Goal: Transaction & Acquisition: Purchase product/service

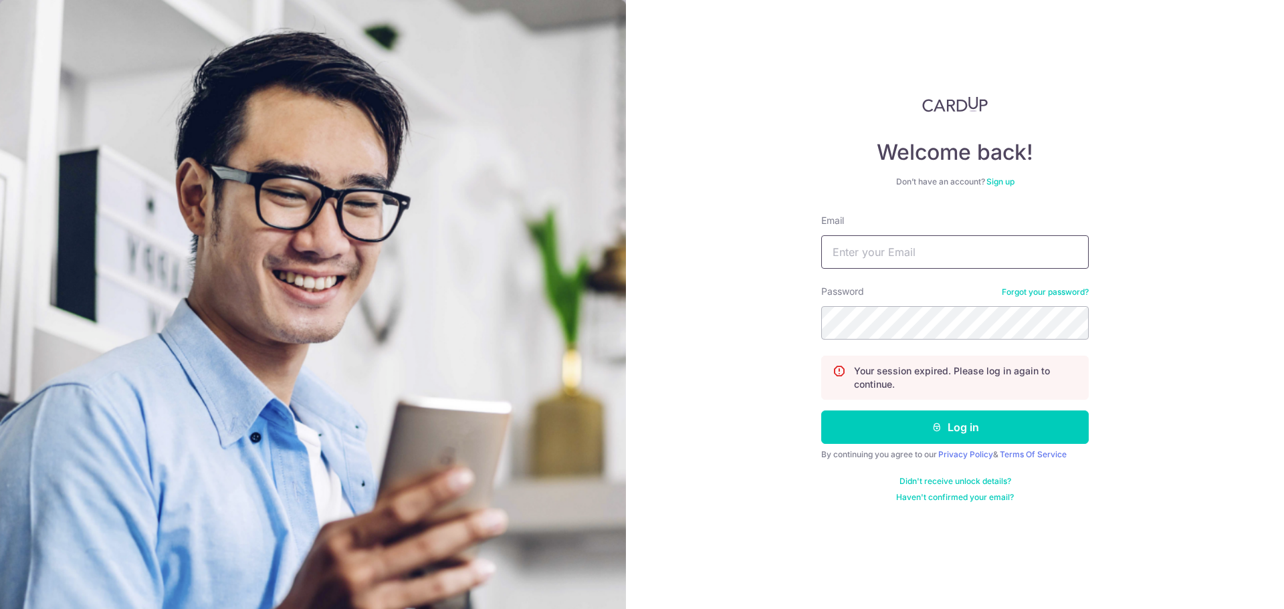
click at [866, 249] on input "Email" at bounding box center [954, 251] width 267 height 33
type input "[EMAIL_ADDRESS][DOMAIN_NAME]"
click at [821, 410] on button "Log in" at bounding box center [954, 426] width 267 height 33
click at [889, 251] on input "Email" at bounding box center [954, 251] width 267 height 33
type input "[EMAIL_ADDRESS][DOMAIN_NAME]"
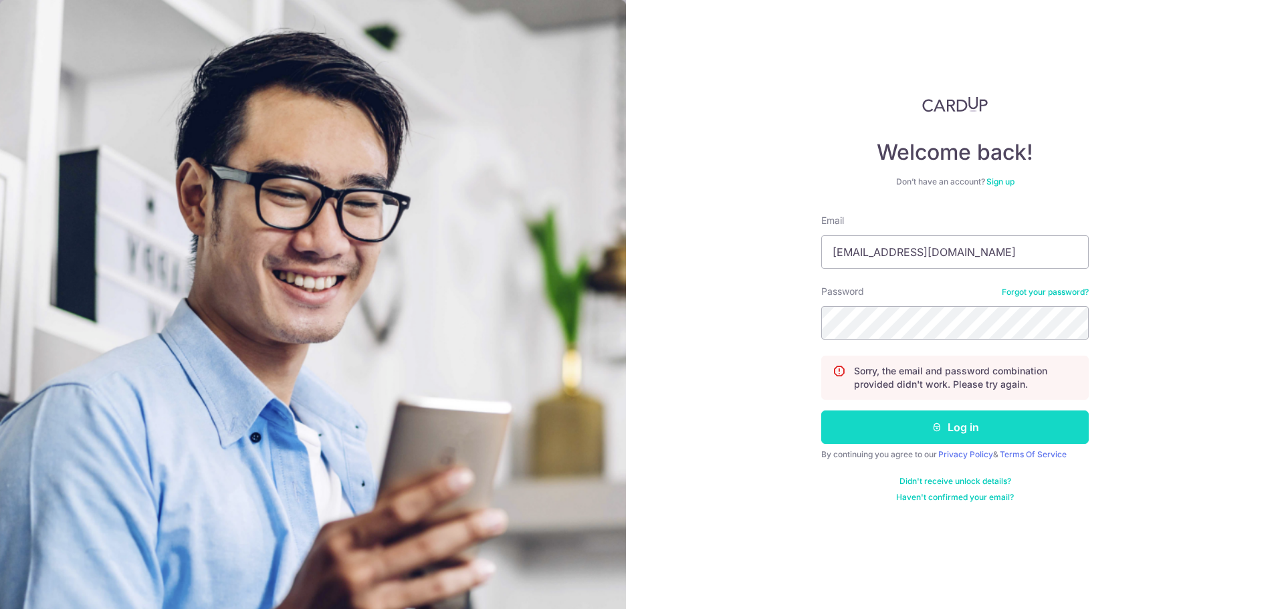
click at [919, 431] on button "Log in" at bounding box center [954, 426] width 267 height 33
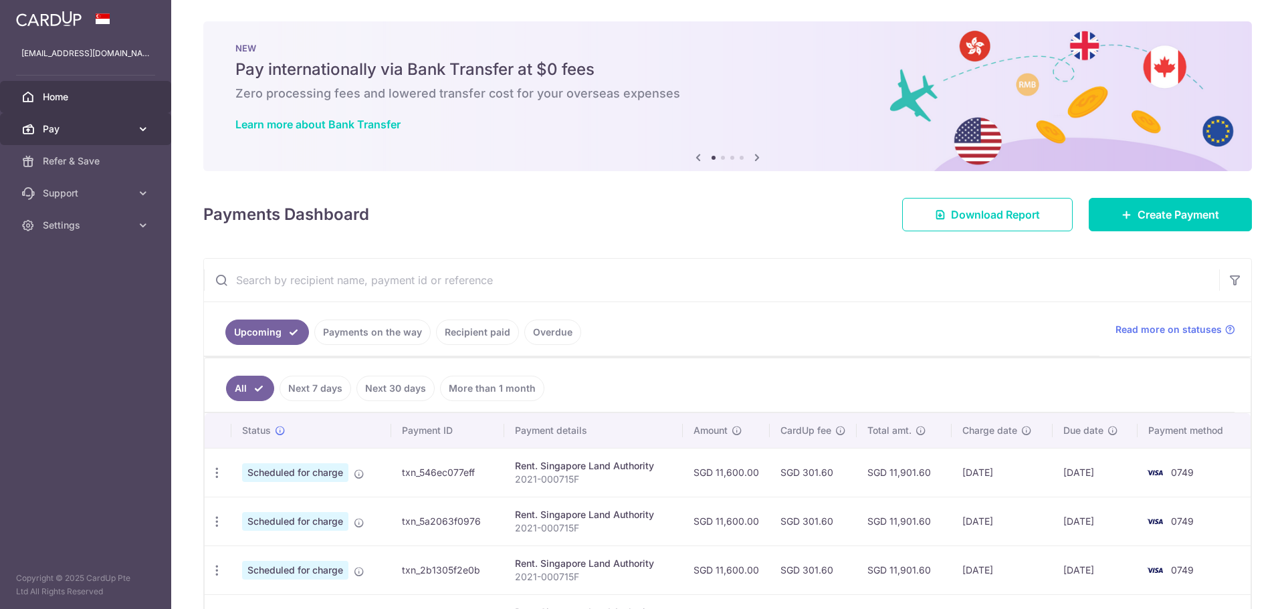
click at [68, 123] on span "Pay" at bounding box center [87, 128] width 88 height 13
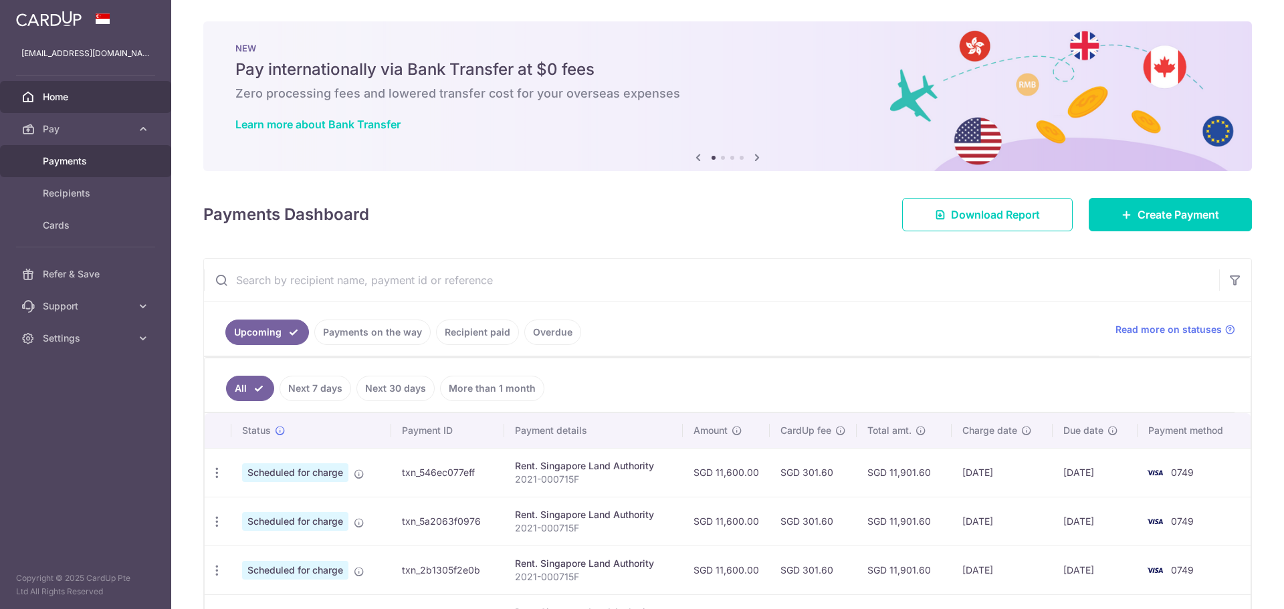
click at [92, 166] on span "Payments" at bounding box center [87, 160] width 88 height 13
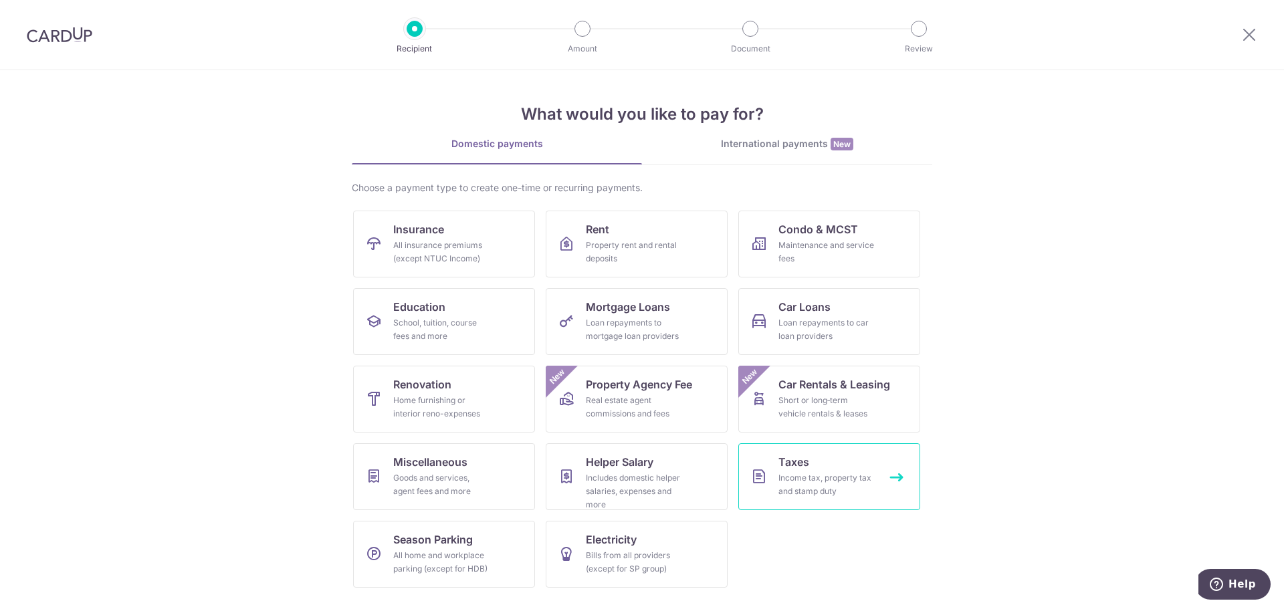
click at [824, 455] on link "Taxes Income tax, property tax and stamp duty" at bounding box center [829, 476] width 182 height 67
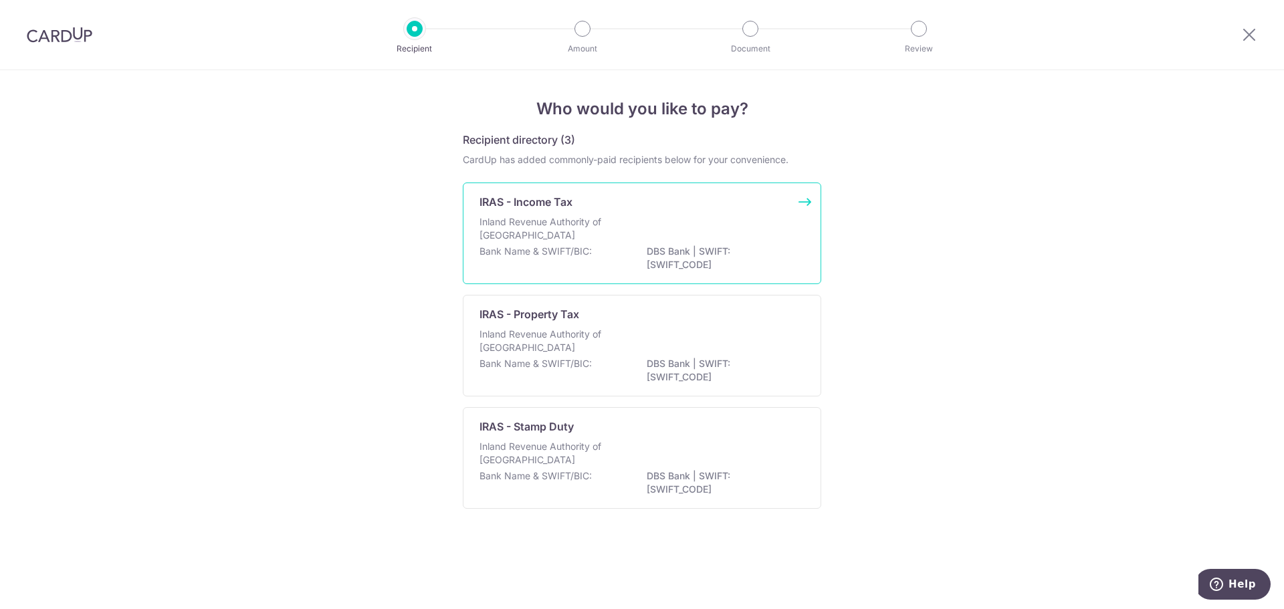
click at [559, 207] on p "IRAS - Income Tax" at bounding box center [525, 202] width 93 height 16
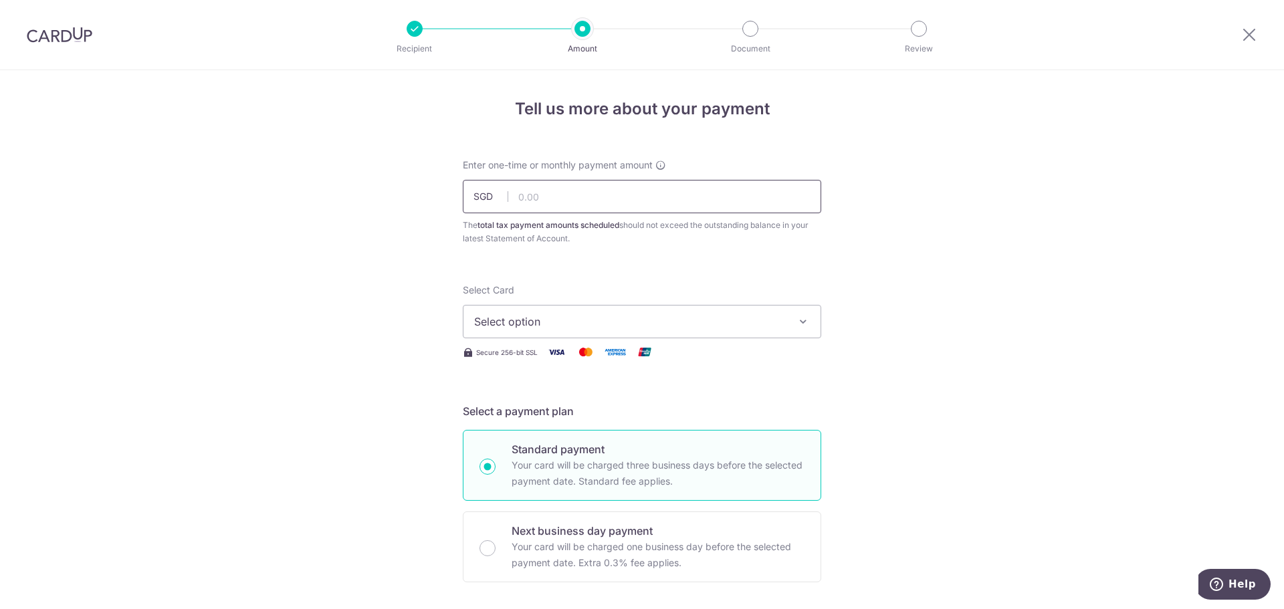
click at [562, 198] on input "text" at bounding box center [642, 196] width 358 height 33
type input "247,849.28"
click at [561, 318] on span "Select option" at bounding box center [630, 322] width 312 height 16
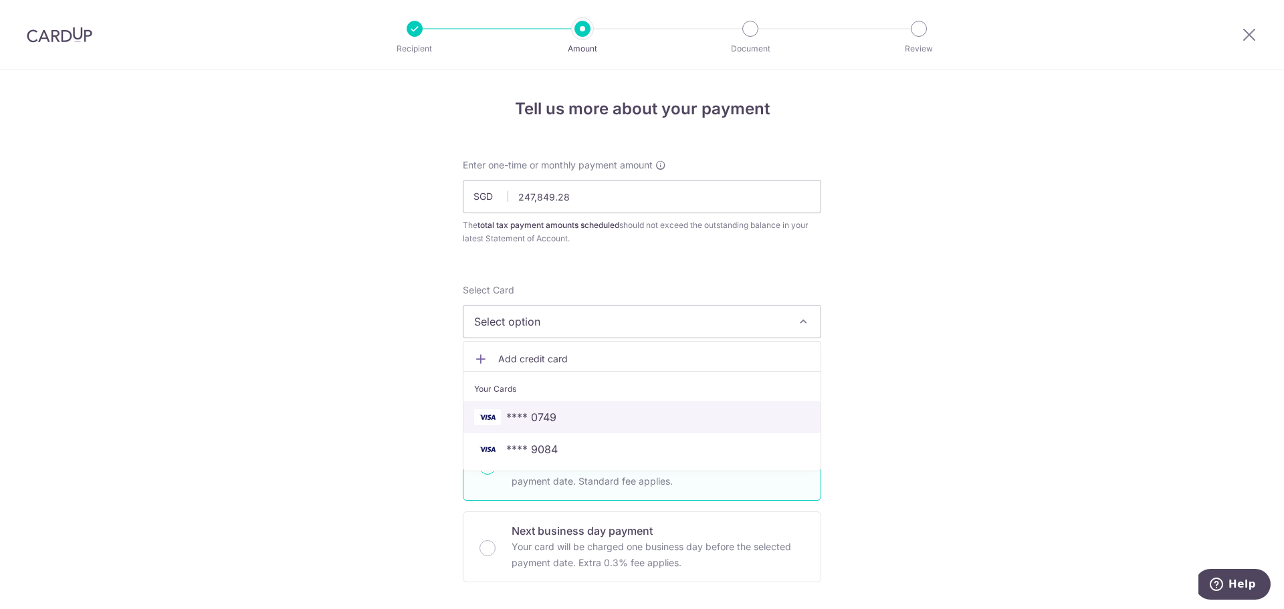
click at [548, 414] on span "**** 0749" at bounding box center [531, 417] width 50 height 16
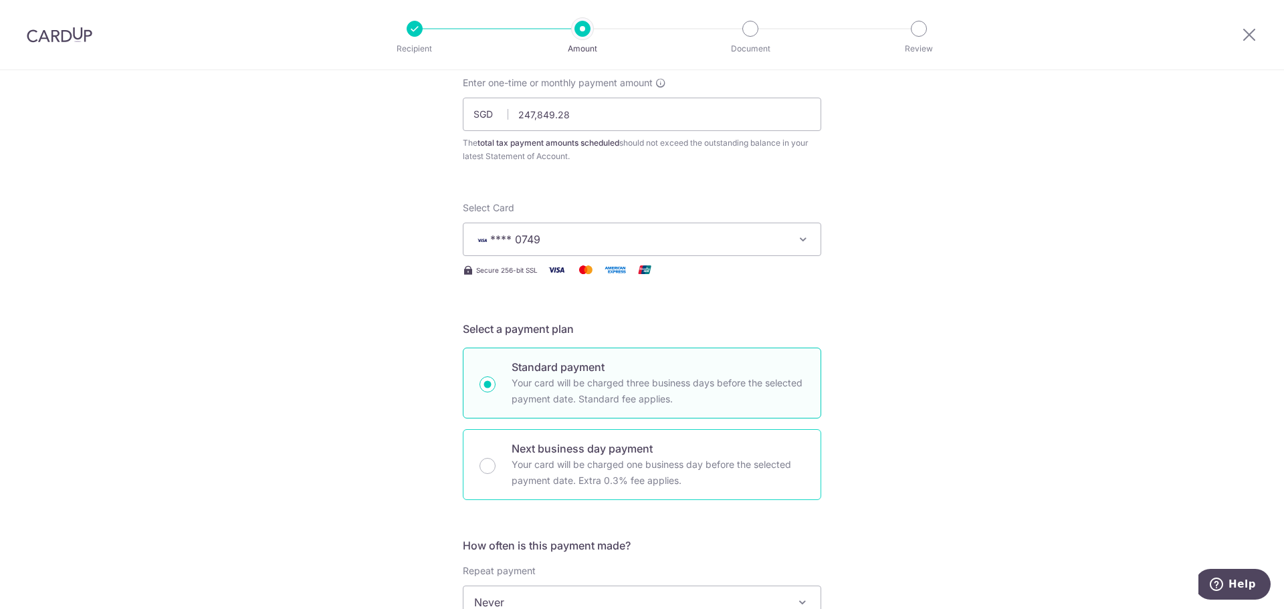
scroll to position [267, 0]
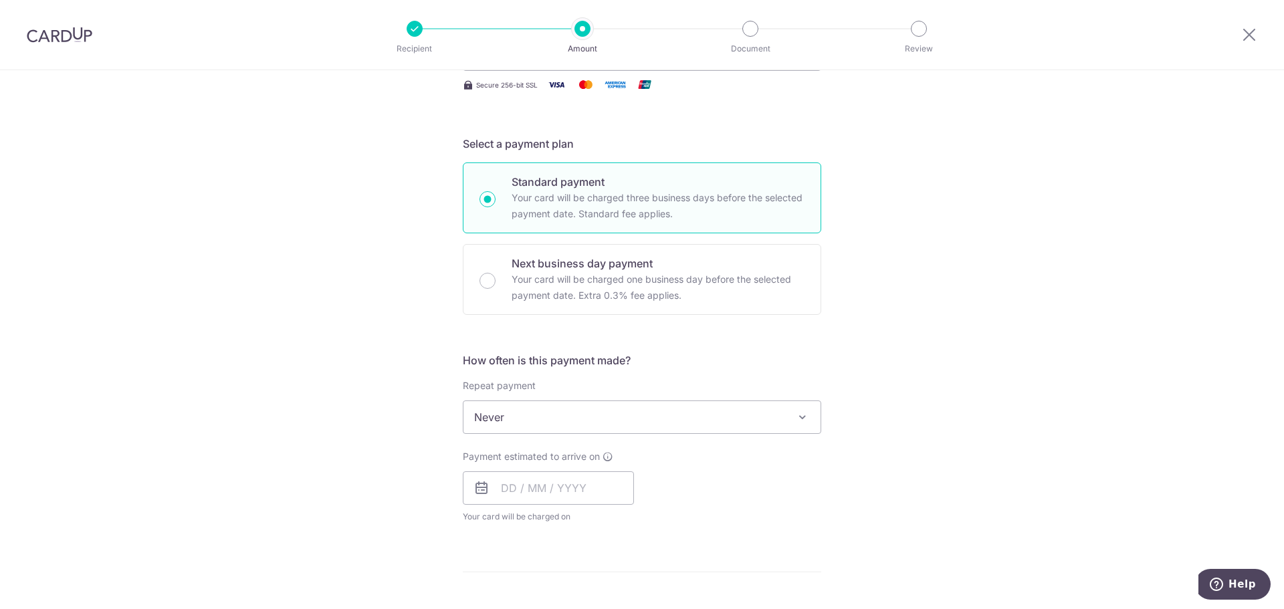
click at [565, 417] on span "Never" at bounding box center [641, 417] width 357 height 32
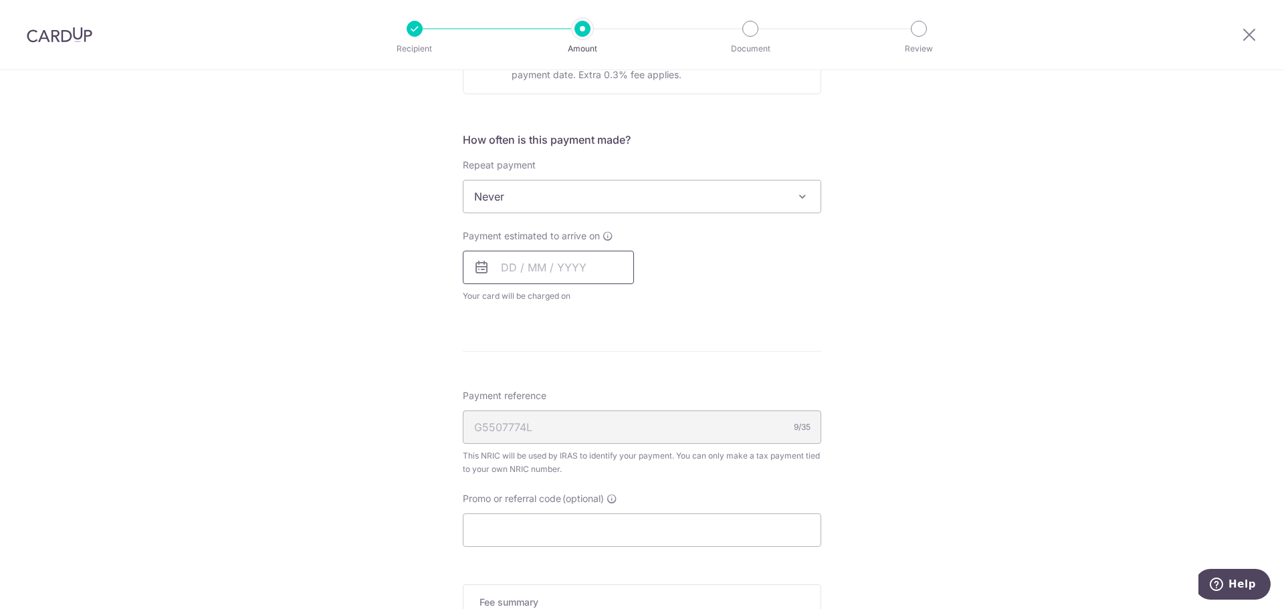
scroll to position [535, 0]
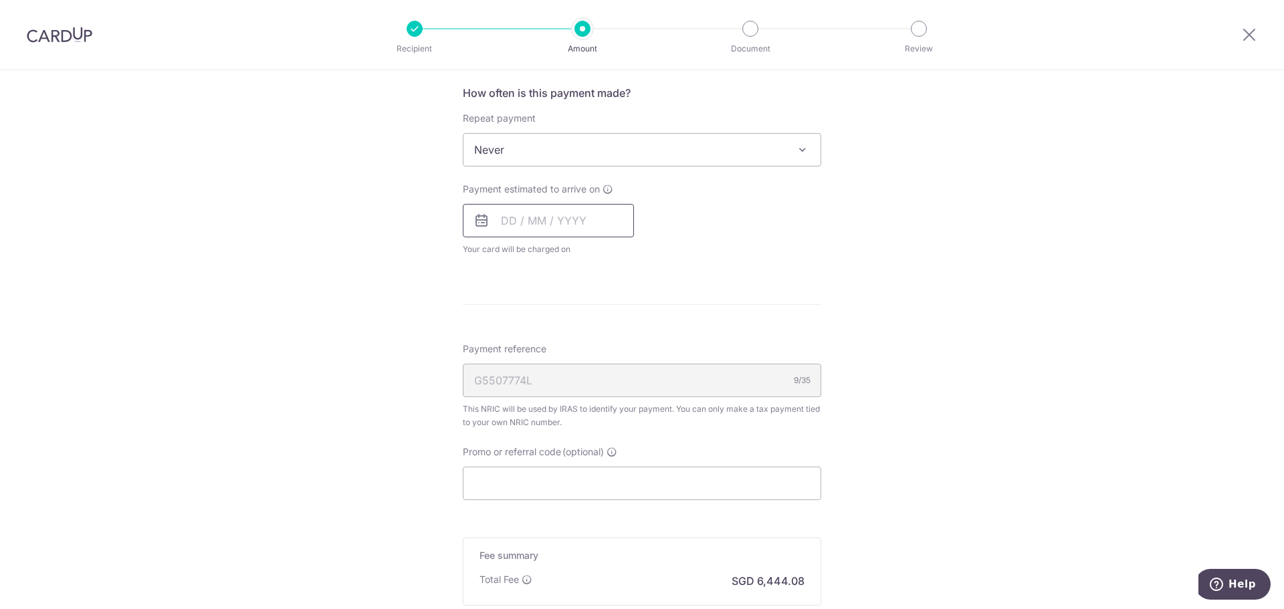
click at [538, 221] on input "text" at bounding box center [548, 220] width 171 height 33
click at [566, 390] on link "24" at bounding box center [570, 395] width 21 height 21
type input "[DATE]"
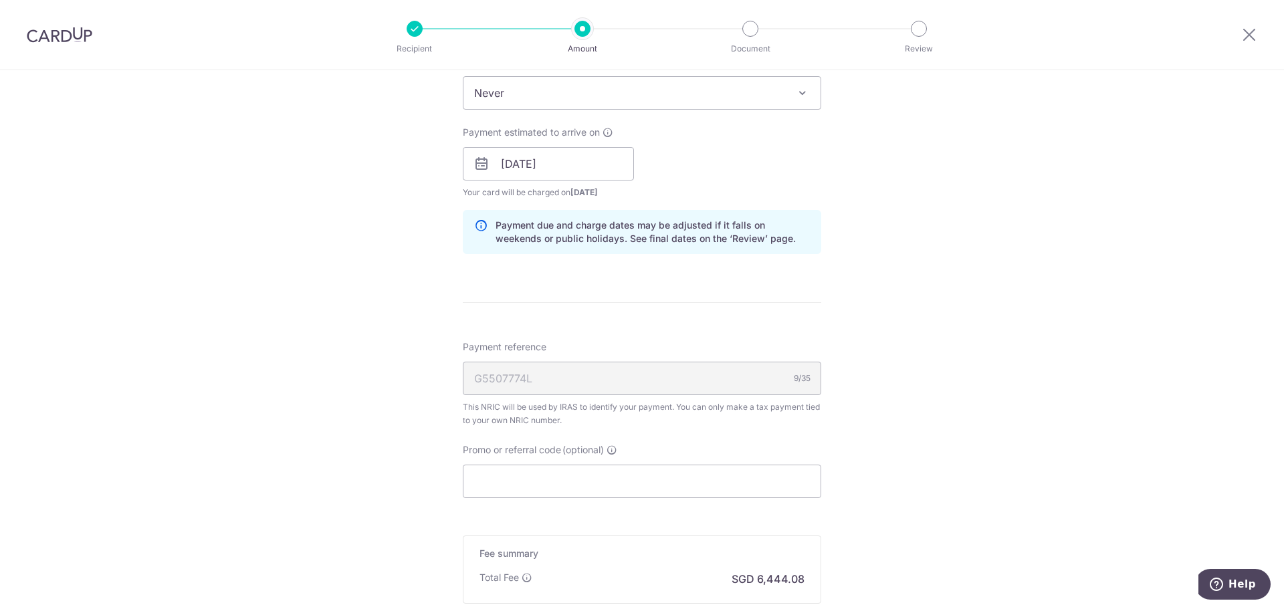
scroll to position [669, 0]
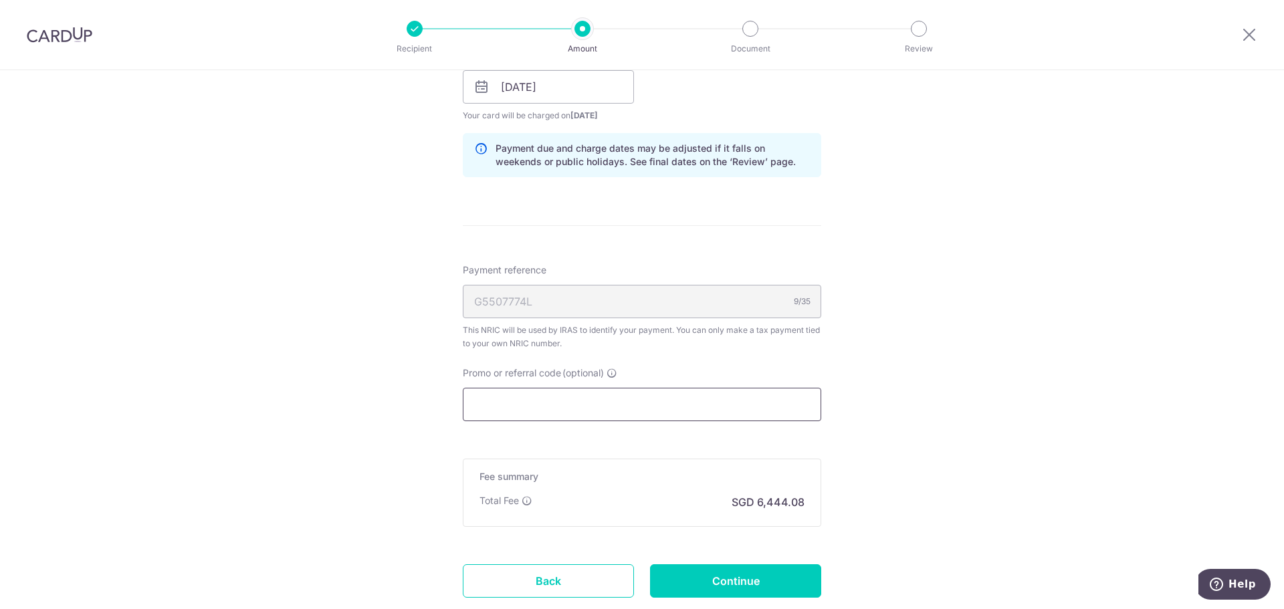
click at [594, 404] on input "Promo or referral code (optional)" at bounding box center [642, 404] width 358 height 33
paste input "168PTAX25"
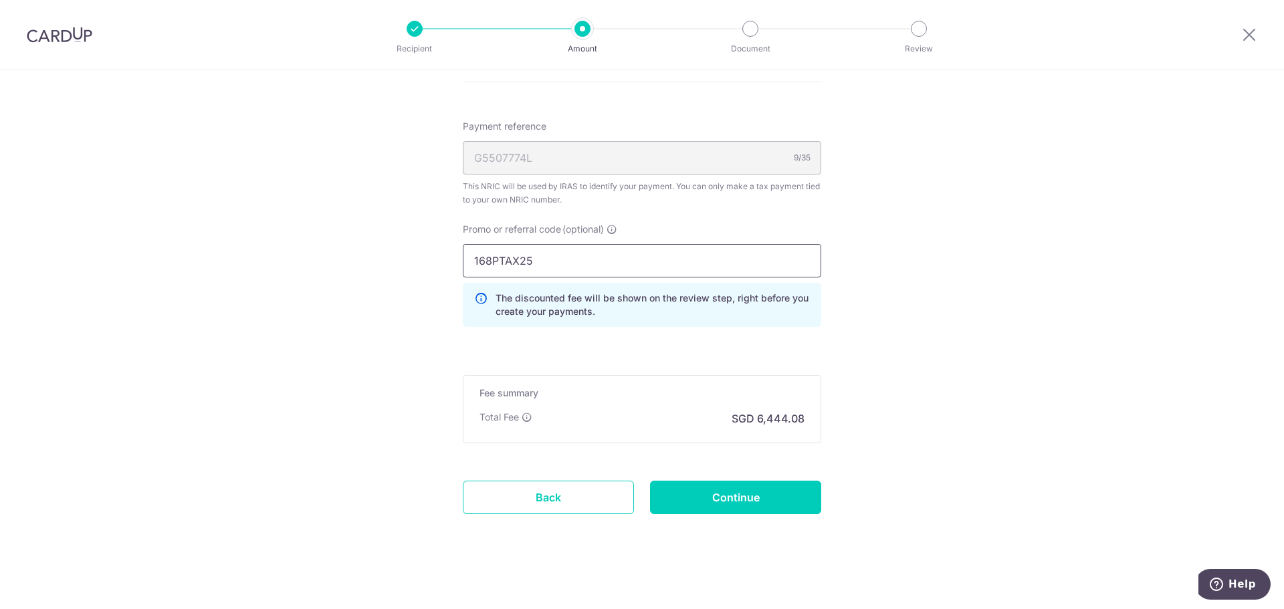
scroll to position [818, 0]
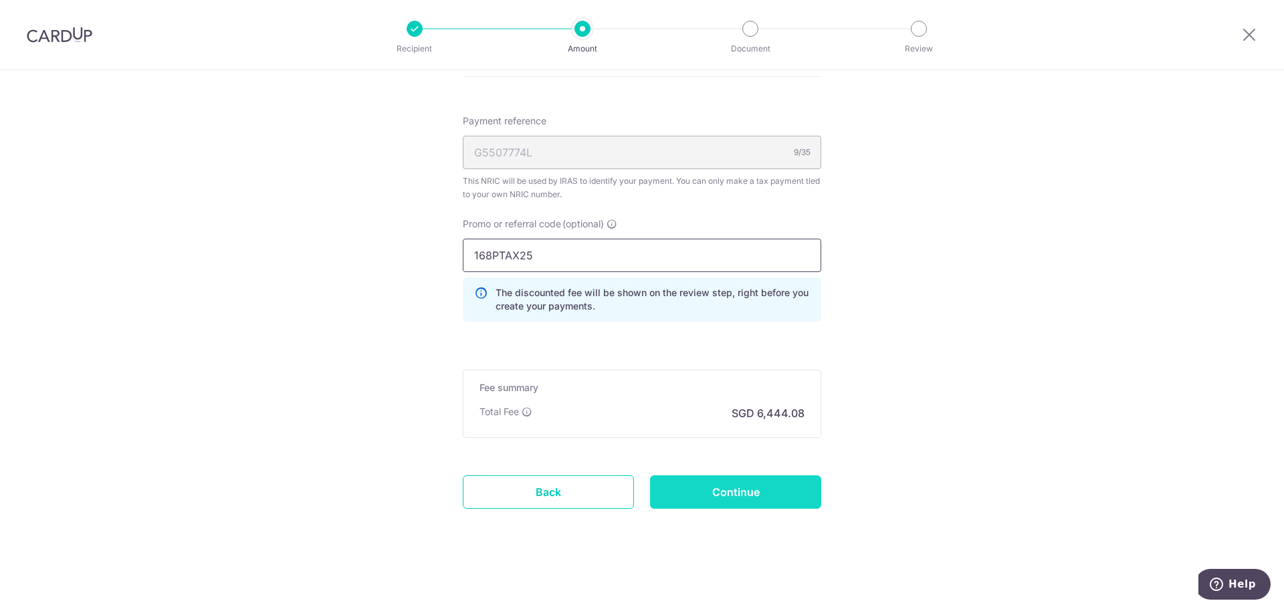
type input "168PTAX25"
click at [705, 490] on input "Continue" at bounding box center [735, 491] width 171 height 33
type input "Create Schedule"
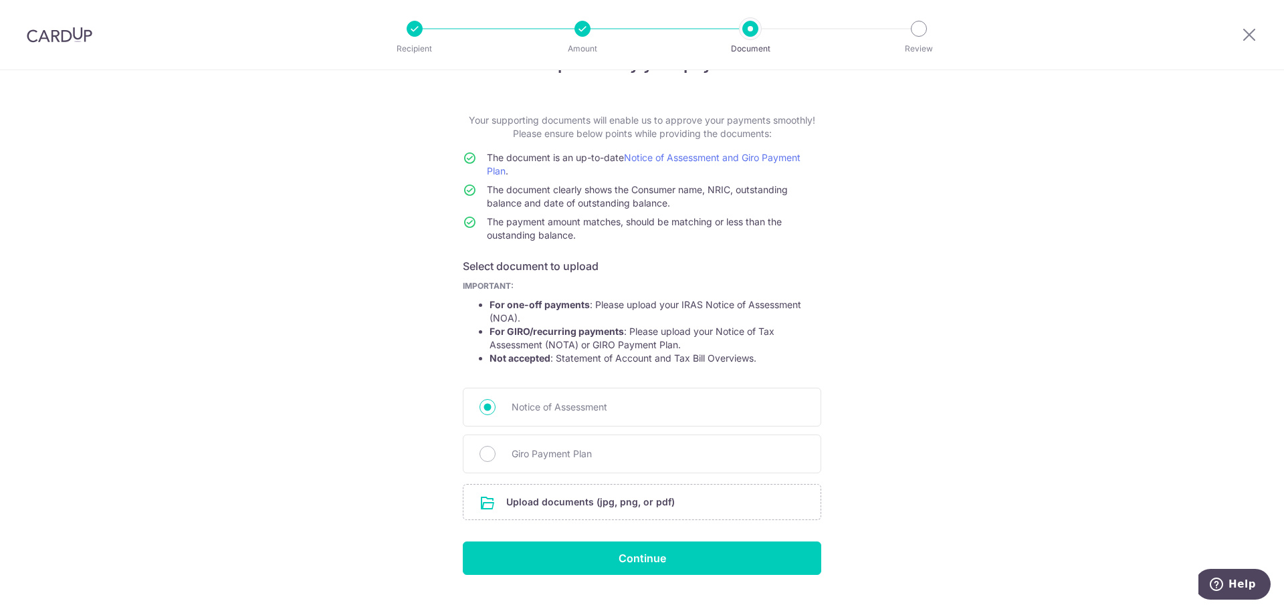
scroll to position [67, 0]
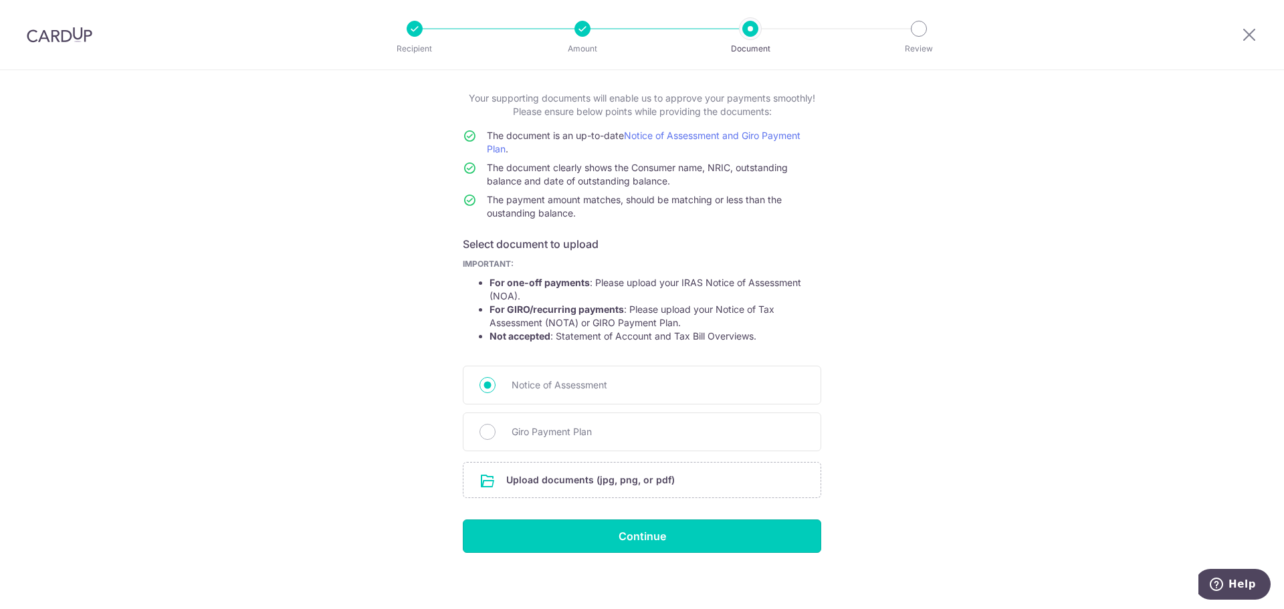
drag, startPoint x: 623, startPoint y: 542, endPoint x: 615, endPoint y: 563, distance: 22.2
click at [620, 572] on div "Help us verify your payment Your supporting documents will enable us to approve…" at bounding box center [642, 309] width 1284 height 612
click at [597, 479] on input "file" at bounding box center [641, 480] width 357 height 35
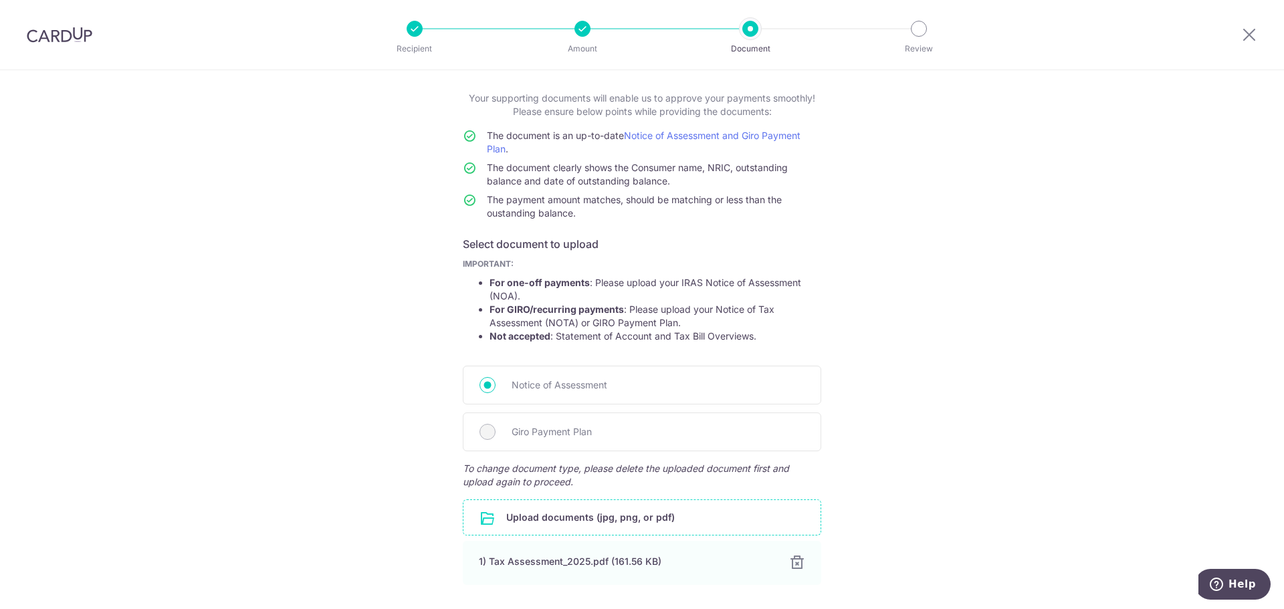
scroll to position [166, 0]
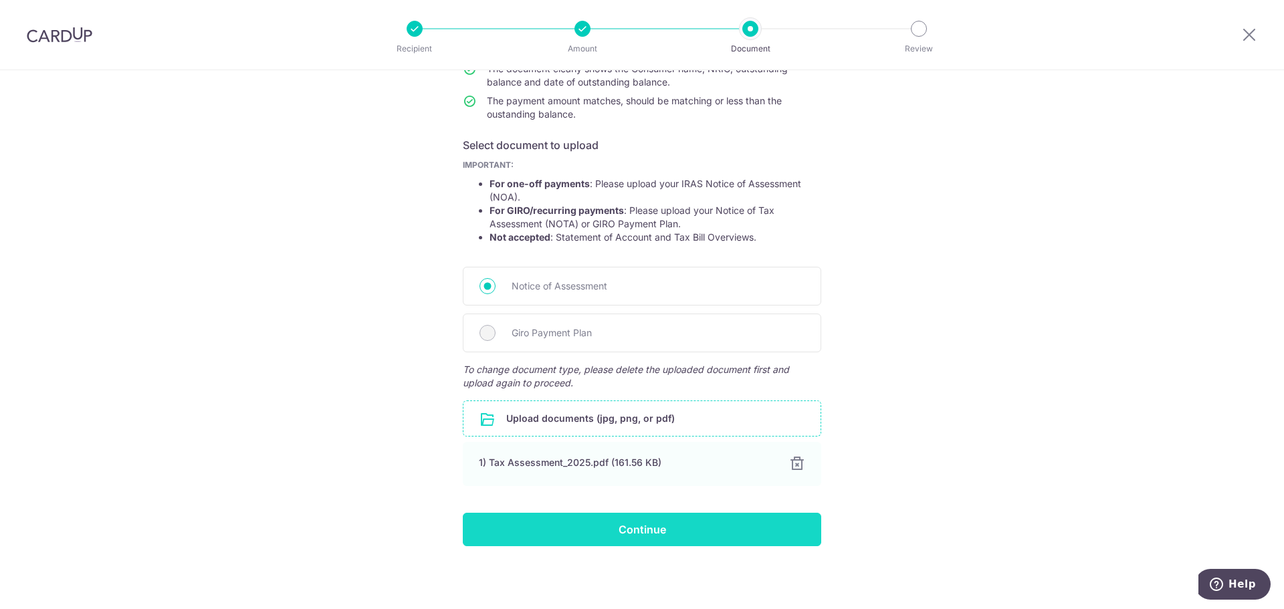
click at [660, 536] on input "Continue" at bounding box center [642, 529] width 358 height 33
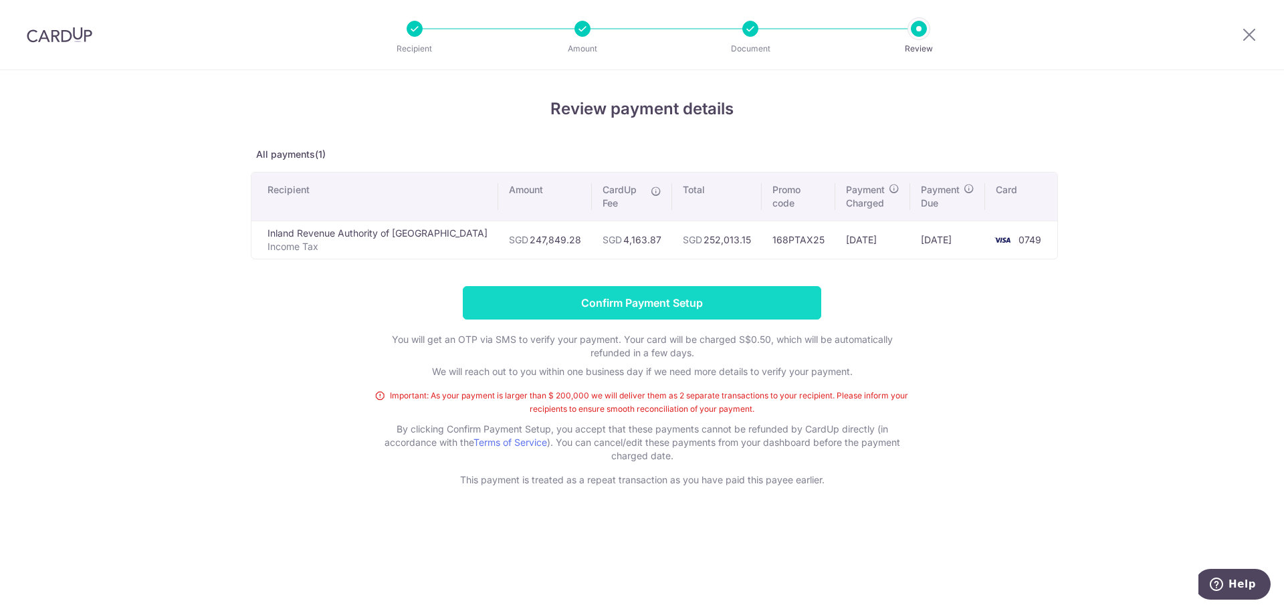
click at [665, 304] on input "Confirm Payment Setup" at bounding box center [642, 302] width 358 height 33
